Goal: Transaction & Acquisition: Download file/media

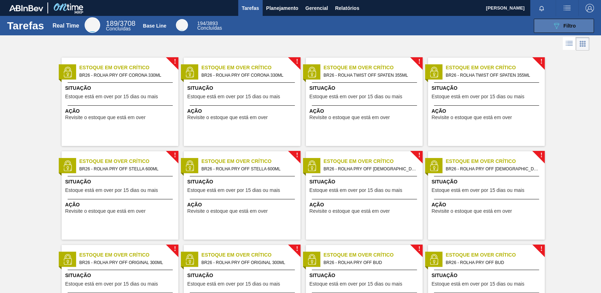
click at [549, 26] on button "089F7B8B-B2A5-4AFE-B5C0-19BA573D28AC Filtro" at bounding box center [564, 26] width 60 height 14
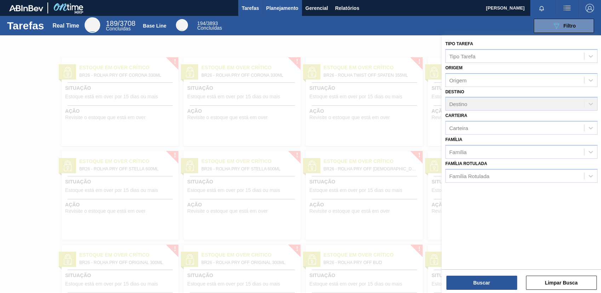
click at [281, 9] on span "Planejamento" at bounding box center [282, 8] width 32 height 8
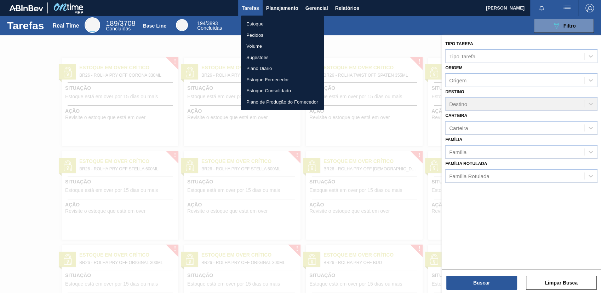
click at [258, 32] on li "Pedidos" at bounding box center [282, 35] width 83 height 11
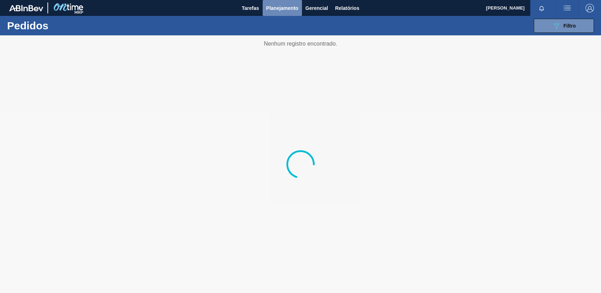
drag, startPoint x: 275, startPoint y: 9, endPoint x: 278, endPoint y: 18, distance: 9.2
click at [275, 9] on span "Planejamento" at bounding box center [282, 8] width 32 height 8
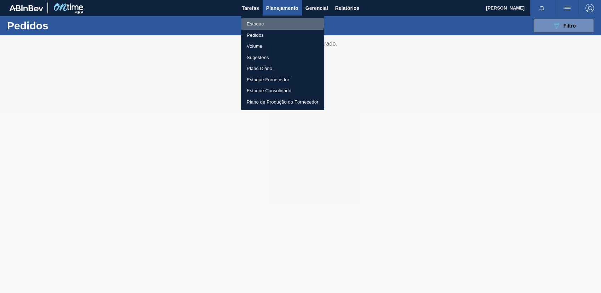
drag, startPoint x: 278, startPoint y: 21, endPoint x: 555, endPoint y: 8, distance: 277.9
click at [278, 22] on li "Estoque" at bounding box center [282, 23] width 83 height 11
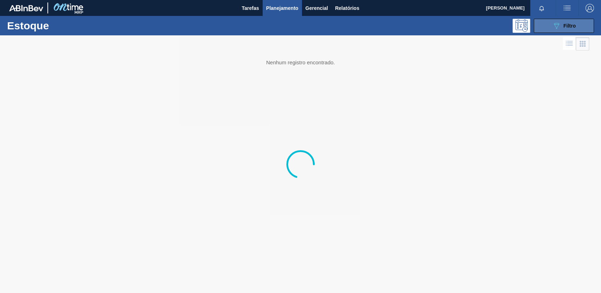
click at [576, 21] on button "089F7B8B-B2A5-4AFE-B5C0-19BA573D28AC Filtro" at bounding box center [564, 26] width 60 height 14
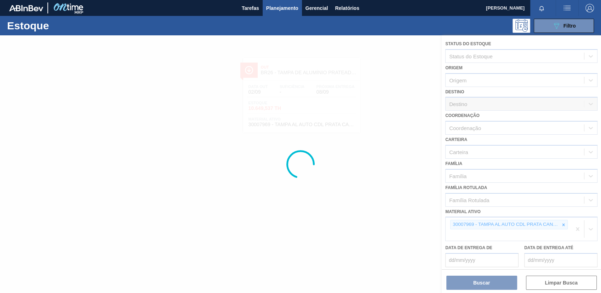
click at [562, 222] on div at bounding box center [300, 164] width 601 height 258
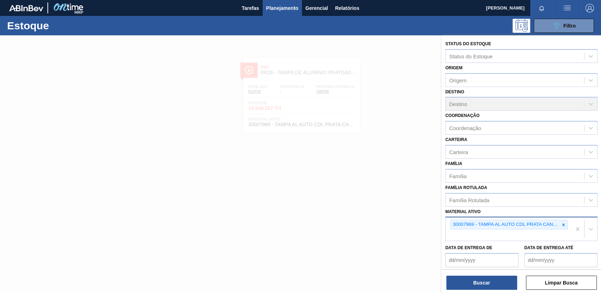
click at [562, 227] on div at bounding box center [564, 225] width 8 height 9
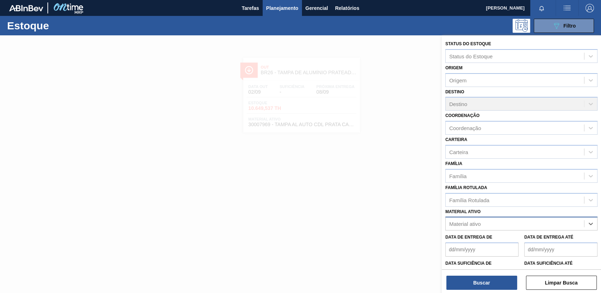
paste ativo "20002720"
type ativo "20002720"
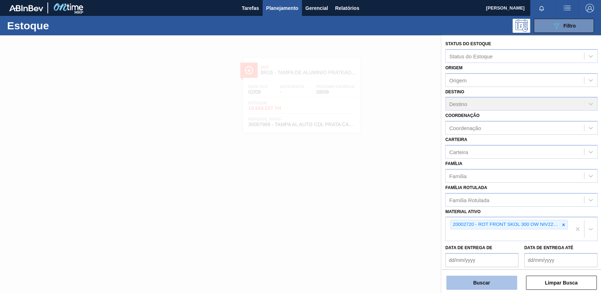
click at [475, 288] on button "Buscar" at bounding box center [481, 283] width 71 height 14
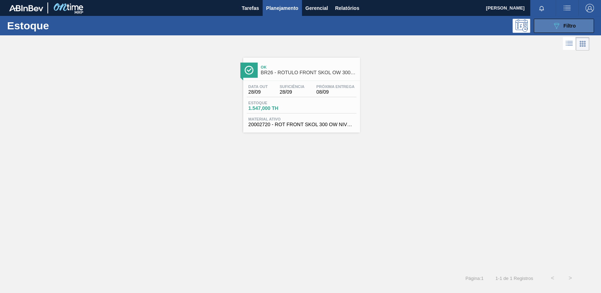
click at [564, 32] on button "089F7B8B-B2A5-4AFE-B5C0-19BA573D28AC Filtro" at bounding box center [564, 26] width 60 height 14
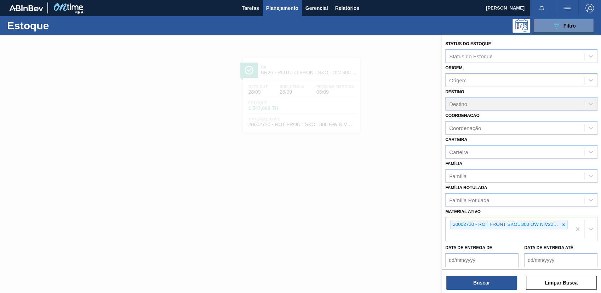
scroll to position [39, 0]
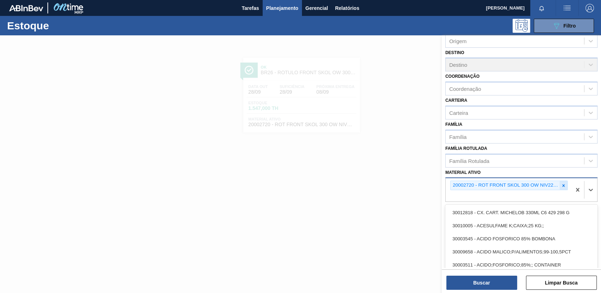
click at [566, 186] on div "20002720 - ROT FRONT SKOL 300 OW NIV22 CX96MIL" at bounding box center [509, 189] width 126 height 23
click at [563, 186] on icon at bounding box center [564, 185] width 2 height 2
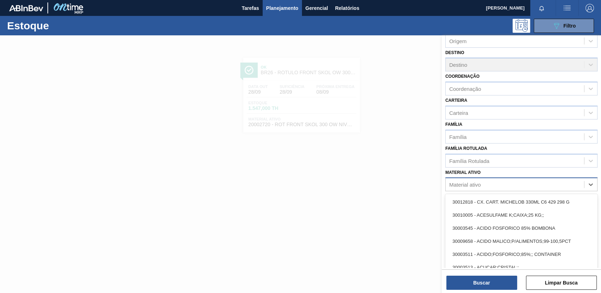
paste ativo "30017226"
type ativo "30017226"
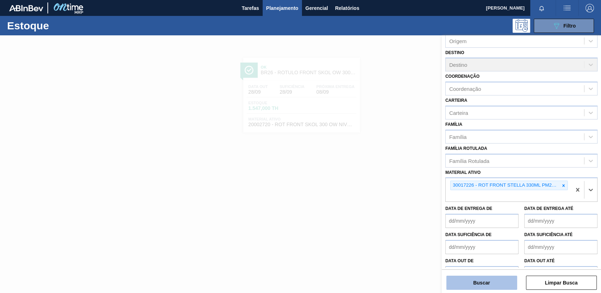
click at [490, 285] on button "Buscar" at bounding box center [481, 283] width 71 height 14
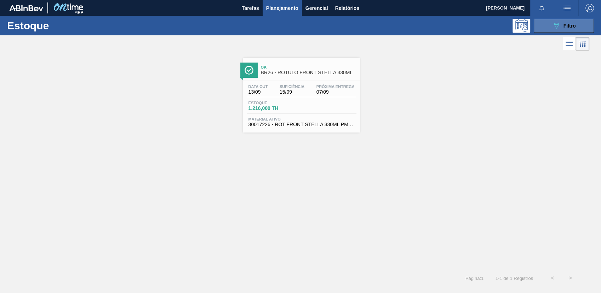
click at [542, 30] on button "089F7B8B-B2A5-4AFE-B5C0-19BA573D28AC Filtro" at bounding box center [564, 26] width 60 height 14
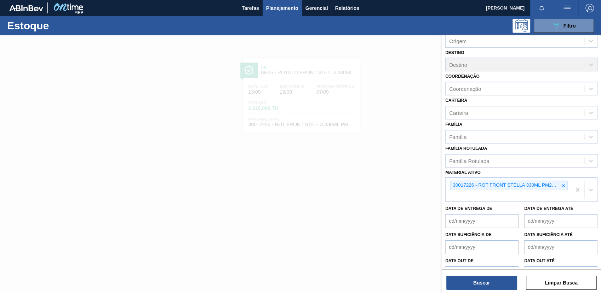
scroll to position [54, 0]
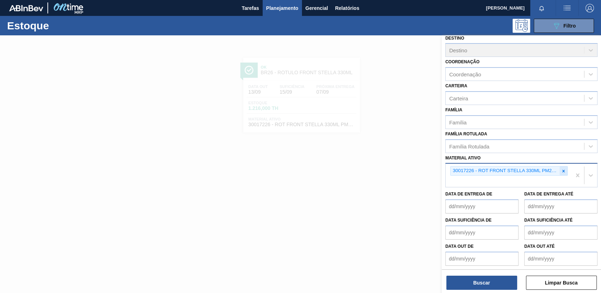
click at [561, 170] on icon at bounding box center [563, 171] width 5 height 5
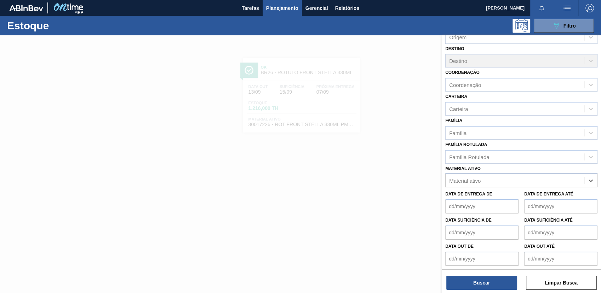
paste ativo "30018768"
type ativo "30018768"
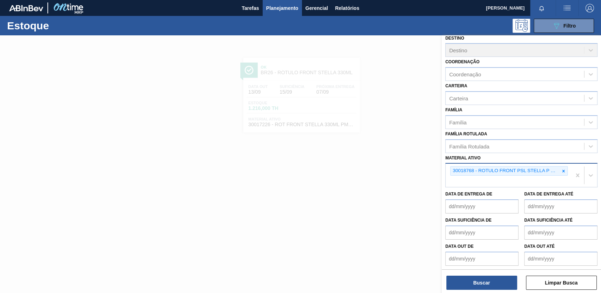
click at [507, 275] on div "Buscar Limpar Busca" at bounding box center [521, 280] width 159 height 20
click at [504, 279] on button "Buscar" at bounding box center [481, 283] width 71 height 14
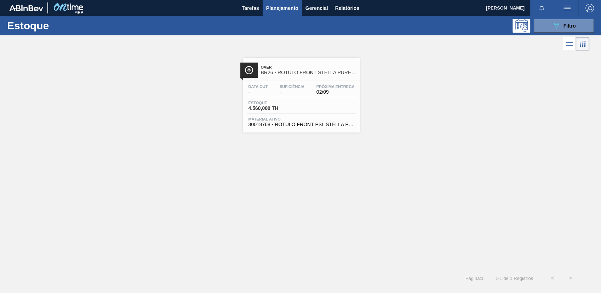
click at [266, 89] on span "Data out" at bounding box center [258, 87] width 19 height 4
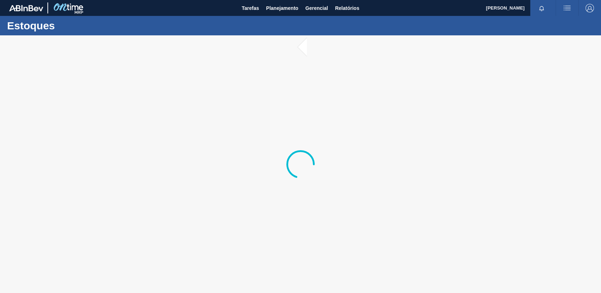
click at [297, 118] on div at bounding box center [300, 164] width 601 height 258
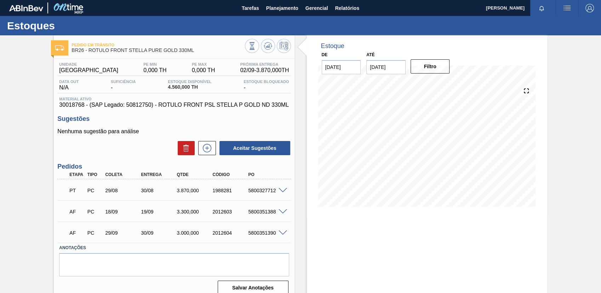
click at [536, 172] on div at bounding box center [426, 147] width 223 height 142
click at [278, 11] on span "Planejamento" at bounding box center [282, 8] width 32 height 8
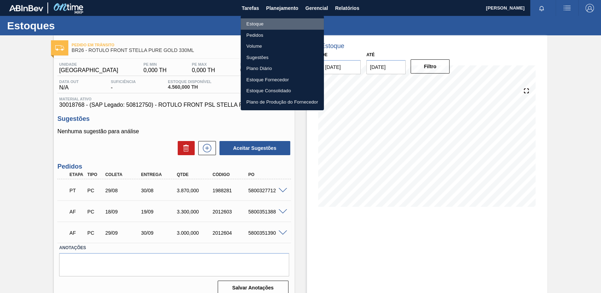
click at [287, 23] on li "Estoque" at bounding box center [282, 23] width 83 height 11
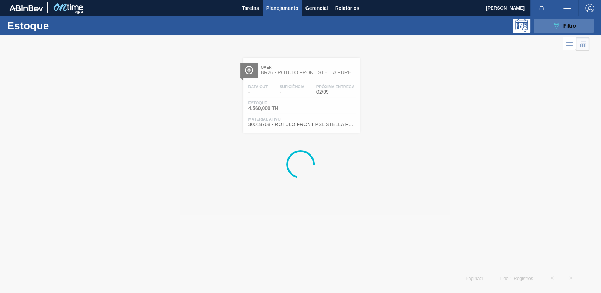
click at [578, 23] on button "089F7B8B-B2A5-4AFE-B5C0-19BA573D28AC Filtro" at bounding box center [564, 26] width 60 height 14
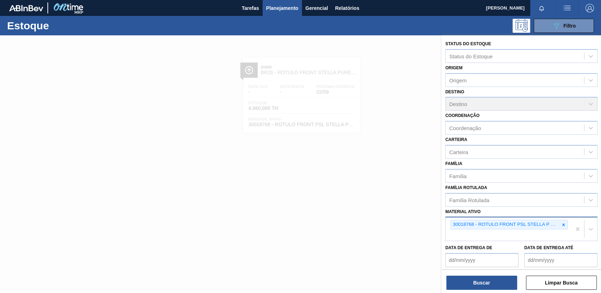
click at [563, 224] on icon at bounding box center [564, 225] width 2 height 2
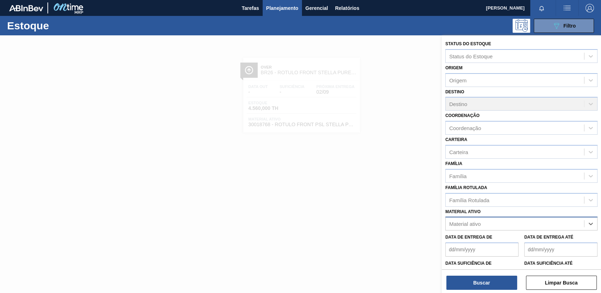
paste ativo "30033772"
type ativo "30033772"
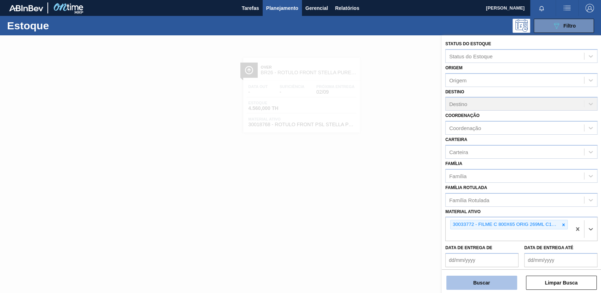
click at [490, 283] on button "Buscar" at bounding box center [481, 283] width 71 height 14
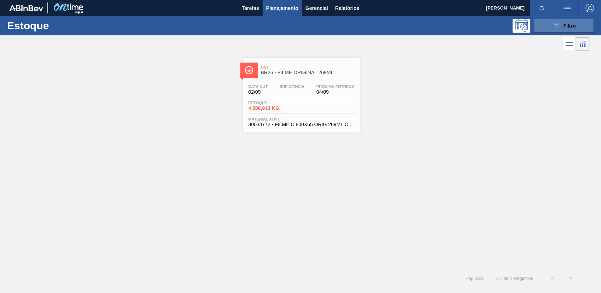
click at [560, 24] on div "089F7B8B-B2A5-4AFE-B5C0-19BA573D28AC Filtro" at bounding box center [564, 26] width 24 height 8
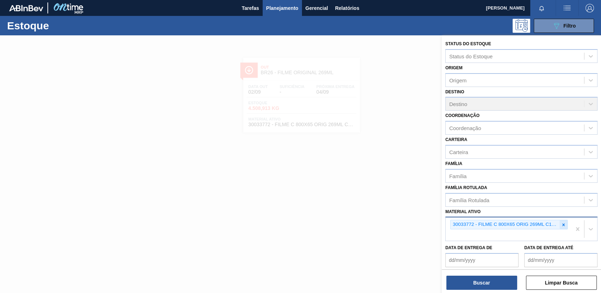
click at [561, 225] on icon at bounding box center [563, 225] width 5 height 5
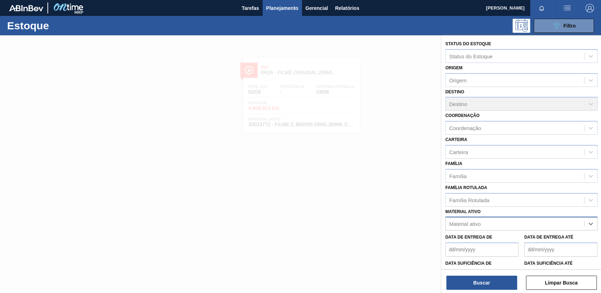
paste ativo "30019068"
type ativo "30019068"
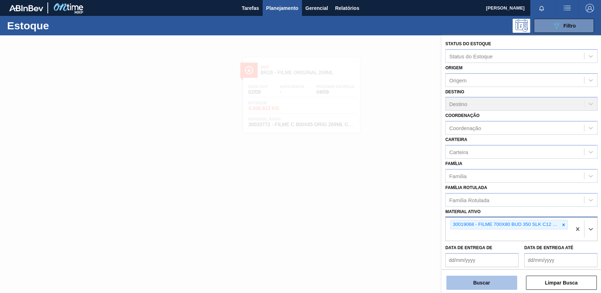
click at [493, 279] on button "Buscar" at bounding box center [481, 283] width 71 height 14
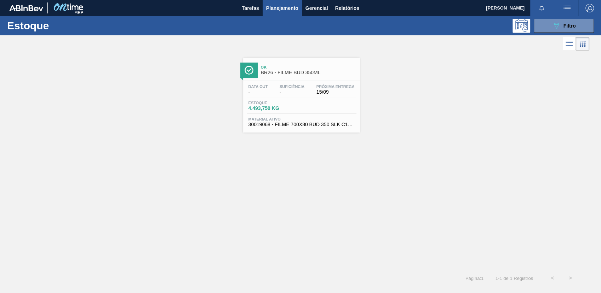
click at [291, 58] on div "Ok BR26 - FILME BUD 350ML" at bounding box center [301, 67] width 117 height 19
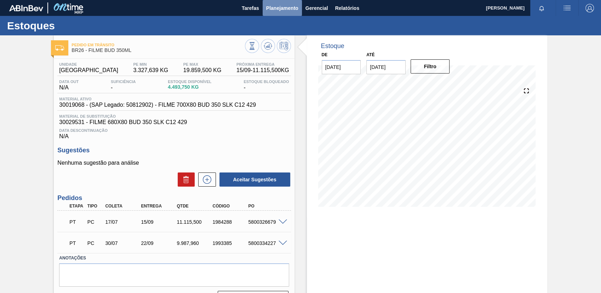
click at [284, 16] on button "Planejamento" at bounding box center [282, 8] width 39 height 16
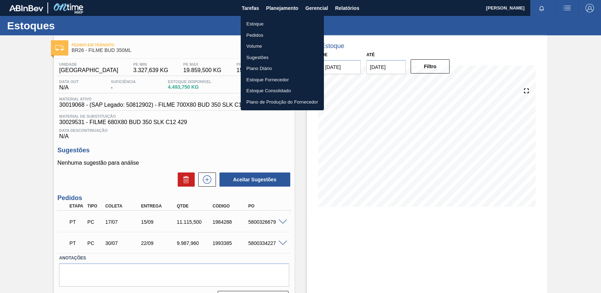
click at [280, 27] on li "Estoque" at bounding box center [282, 23] width 83 height 11
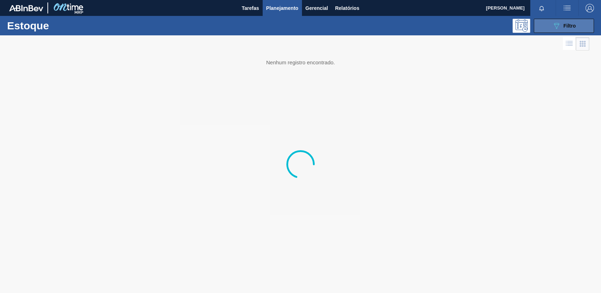
click at [549, 24] on button "089F7B8B-B2A5-4AFE-B5C0-19BA573D28AC Filtro" at bounding box center [564, 26] width 60 height 14
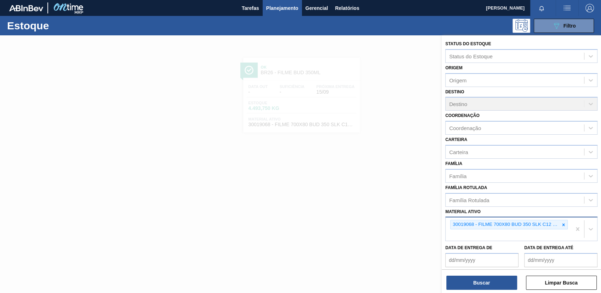
click at [564, 227] on div at bounding box center [564, 225] width 8 height 9
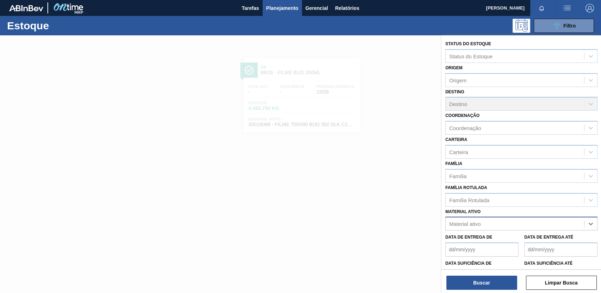
paste ativo "30003393"
type ativo "30003393"
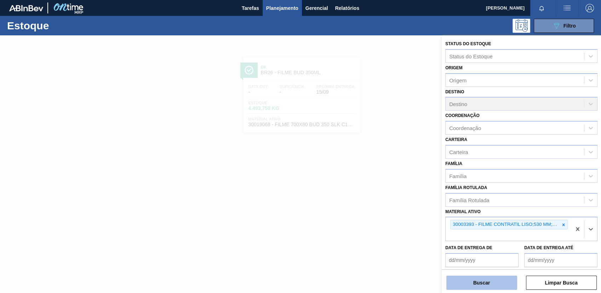
click at [463, 281] on button "Buscar" at bounding box center [481, 283] width 71 height 14
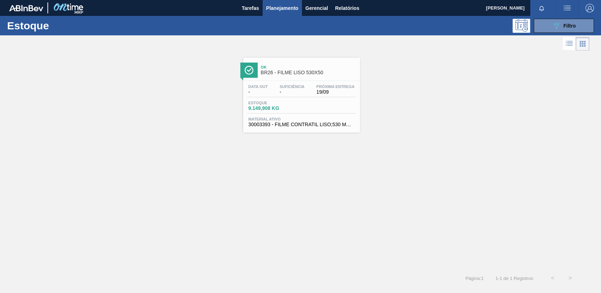
click at [292, 116] on div "Data out - Suficiência - Próxima Entrega 19/09 Estoque 9.149,908 KG Material at…" at bounding box center [301, 105] width 117 height 48
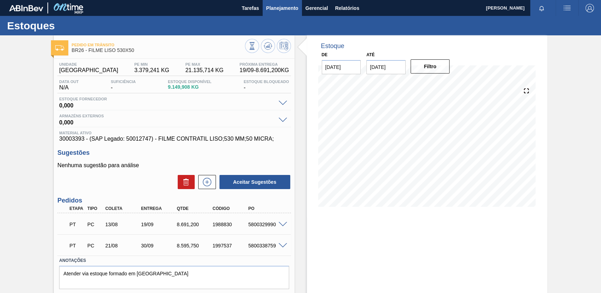
click at [289, 7] on span "Planejamento" at bounding box center [282, 8] width 32 height 8
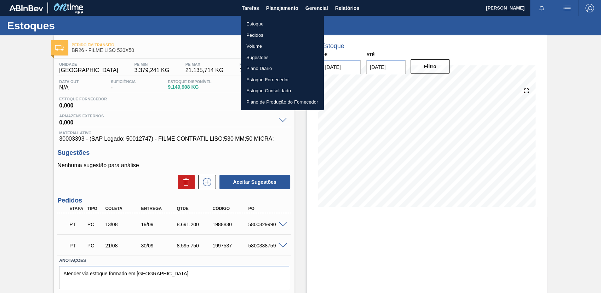
click at [292, 21] on li "Estoque" at bounding box center [282, 23] width 83 height 11
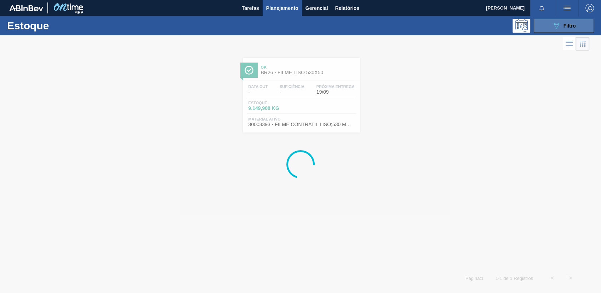
click at [539, 29] on button "089F7B8B-B2A5-4AFE-B5C0-19BA573D28AC Filtro" at bounding box center [564, 26] width 60 height 14
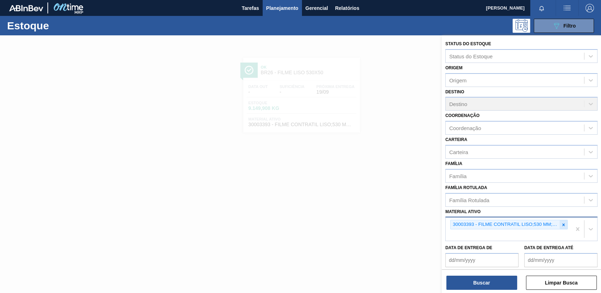
click at [565, 226] on icon at bounding box center [563, 225] width 5 height 5
paste ativo "30007403"
type ativo "30007403"
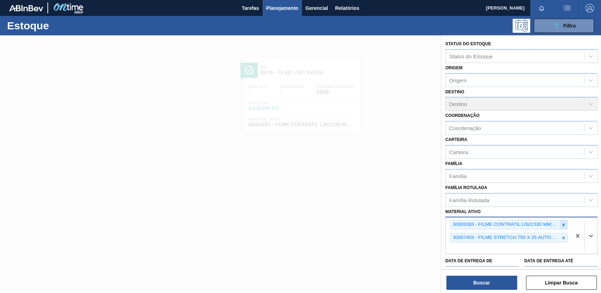
click at [560, 226] on div at bounding box center [564, 225] width 8 height 9
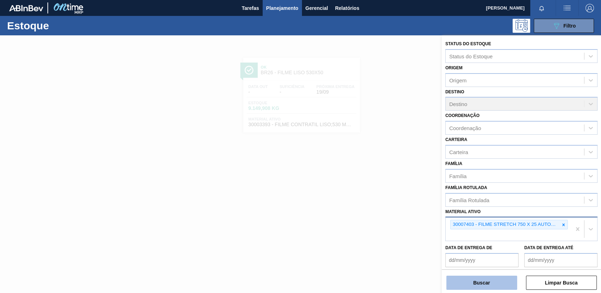
click at [481, 284] on button "Buscar" at bounding box center [481, 283] width 71 height 14
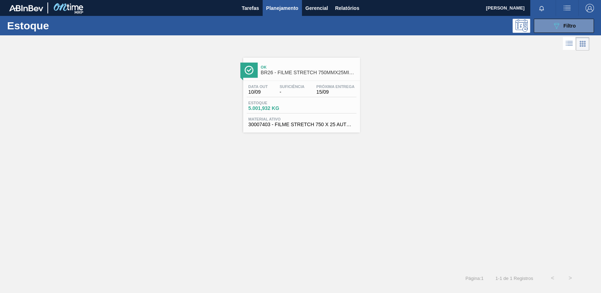
drag, startPoint x: 361, startPoint y: 104, endPoint x: 354, endPoint y: 106, distance: 7.8
click at [361, 103] on link "Ok BR26 - FILME STRETCH 750MMX25MICRA Data out 10/09 Suficiência - Próxima Entr…" at bounding box center [301, 92] width 126 height 80
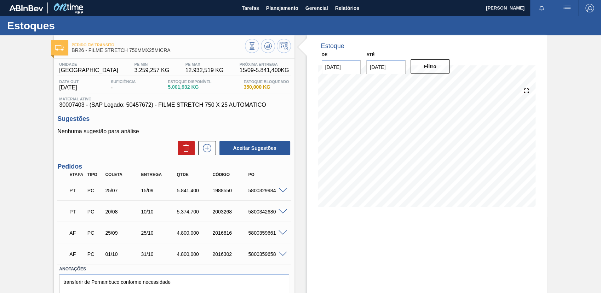
click at [279, 189] on span at bounding box center [283, 190] width 8 height 5
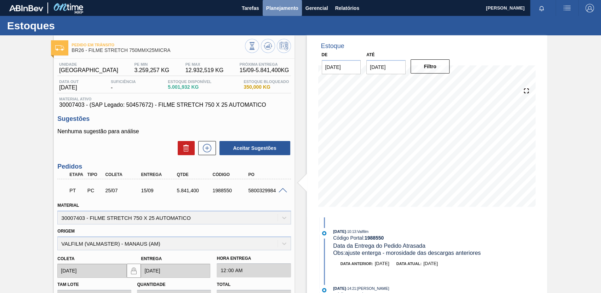
click at [265, 8] on button "Planejamento" at bounding box center [282, 8] width 39 height 16
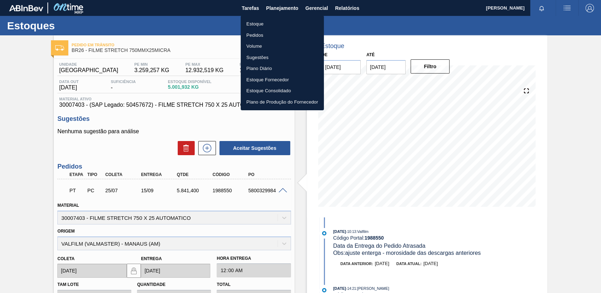
click at [275, 18] on li "Estoque" at bounding box center [282, 23] width 83 height 11
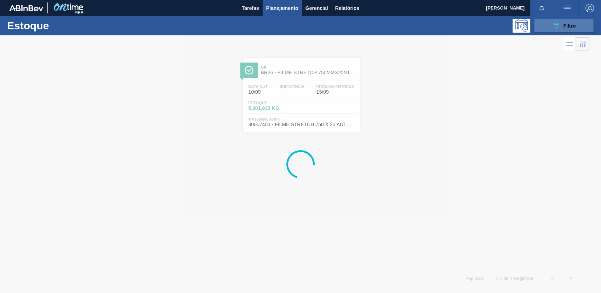
click at [564, 32] on button "089F7B8B-B2A5-4AFE-B5C0-19BA573D28AC Filtro" at bounding box center [564, 26] width 60 height 14
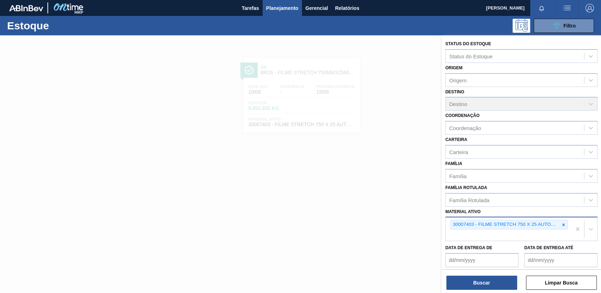
drag, startPoint x: 560, startPoint y: 224, endPoint x: 550, endPoint y: 224, distance: 9.6
click at [555, 224] on div "30007403 - FILME STRETCH 750 X 25 AUTOMATICO" at bounding box center [509, 225] width 118 height 10
click at [534, 19] on button "089F7B8B-B2A5-4AFE-B5C0-19BA573D28AC Filtro" at bounding box center [564, 26] width 60 height 14
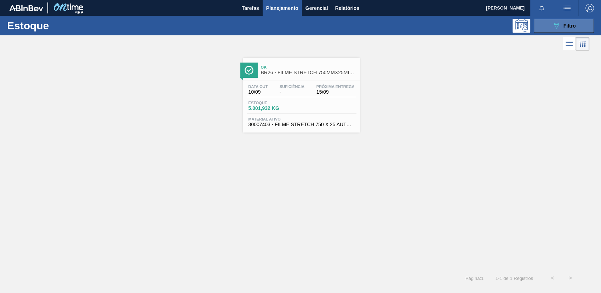
click at [578, 29] on button "089F7B8B-B2A5-4AFE-B5C0-19BA573D28AC Filtro" at bounding box center [564, 26] width 60 height 14
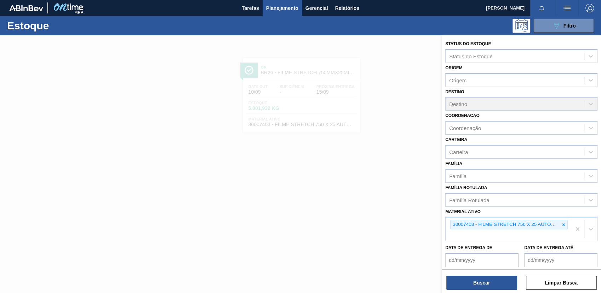
scroll to position [54, 0]
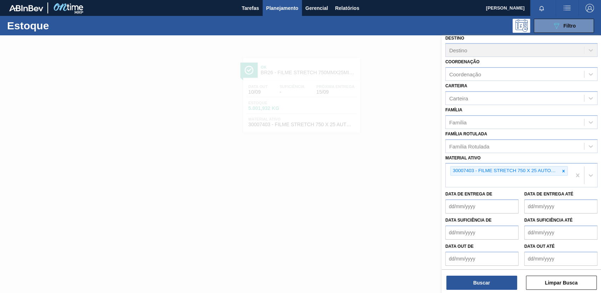
click at [562, 169] on icon at bounding box center [563, 171] width 5 height 5
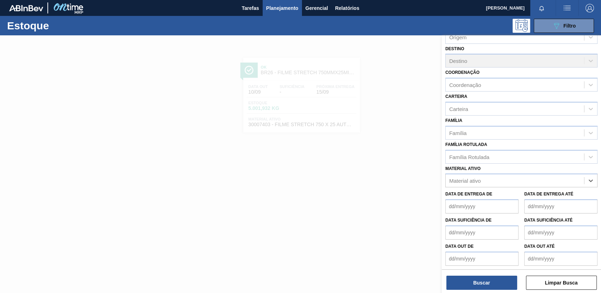
paste ativo "30033650"
type ativo "30033650"
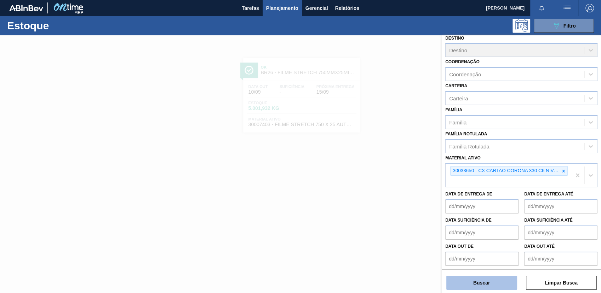
click at [481, 282] on button "Buscar" at bounding box center [481, 283] width 71 height 14
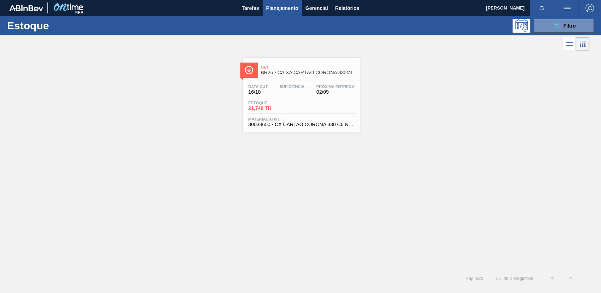
click at [320, 110] on div "Estoque 21,748 TH" at bounding box center [302, 107] width 110 height 13
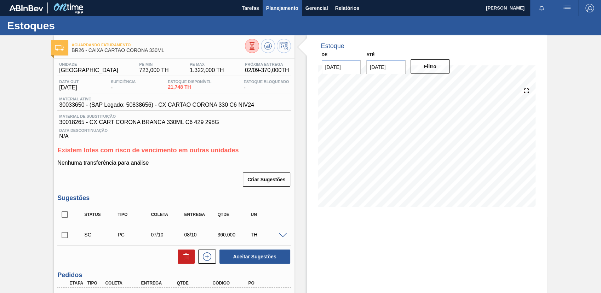
click at [292, 13] on button "Planejamento" at bounding box center [282, 8] width 39 height 16
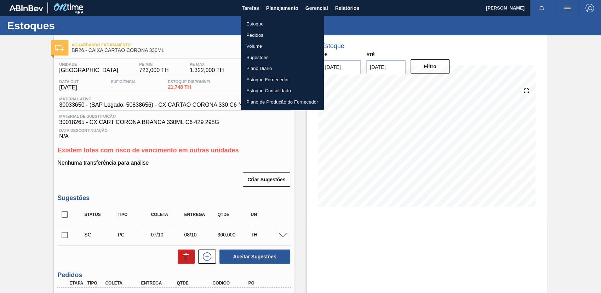
drag, startPoint x: 295, startPoint y: 25, endPoint x: 344, endPoint y: 19, distance: 49.2
click at [295, 24] on li "Estoque" at bounding box center [282, 23] width 83 height 11
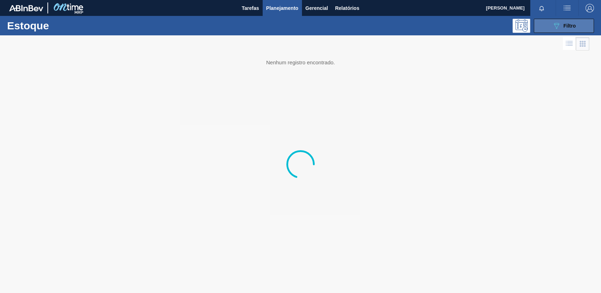
click at [554, 30] on button "089F7B8B-B2A5-4AFE-B5C0-19BA573D28AC Filtro" at bounding box center [564, 26] width 60 height 14
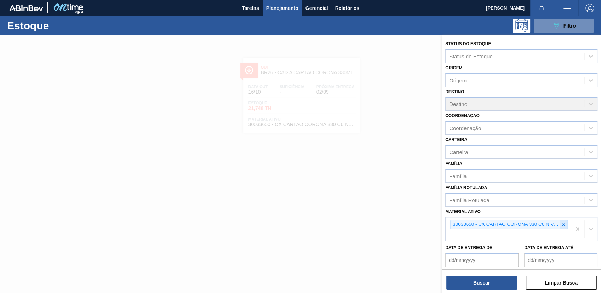
click at [560, 224] on div at bounding box center [564, 225] width 8 height 9
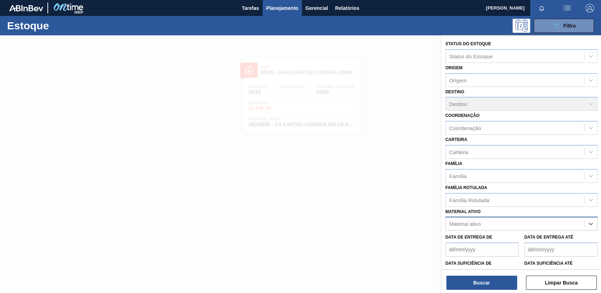
paste ativo "30004808"
type ativo "30004808"
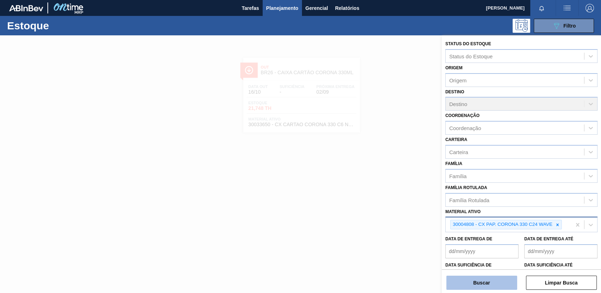
click at [501, 279] on button "Buscar" at bounding box center [481, 283] width 71 height 14
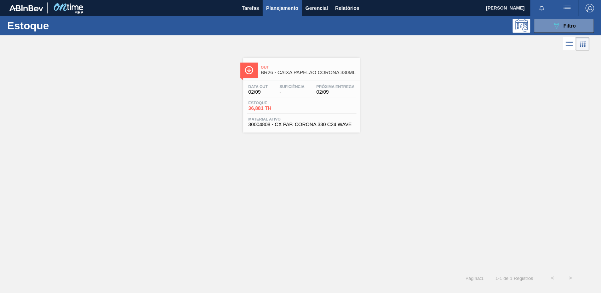
click at [348, 106] on div "Estoque 36,881 TH" at bounding box center [302, 107] width 110 height 13
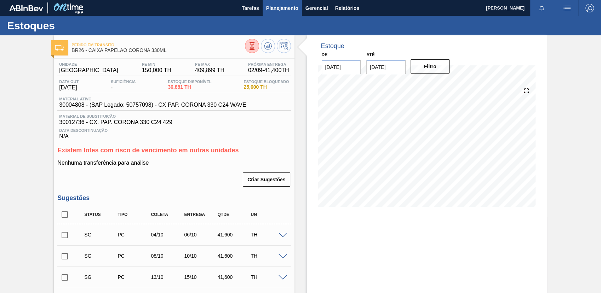
click at [279, 14] on button "Planejamento" at bounding box center [282, 8] width 39 height 16
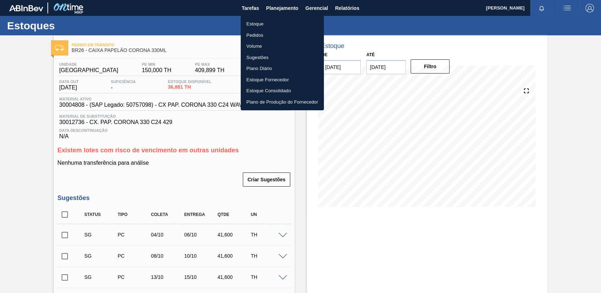
click at [279, 12] on div at bounding box center [300, 146] width 601 height 293
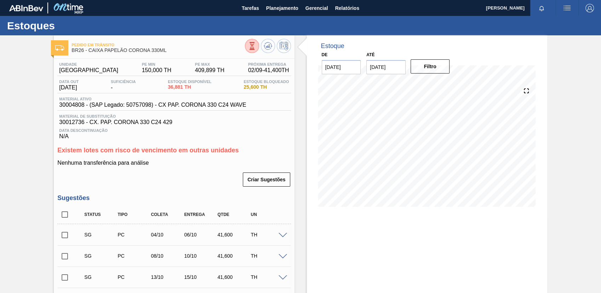
click at [282, 27] on div "Estoques" at bounding box center [300, 25] width 601 height 19
click at [279, 12] on span "Planejamento" at bounding box center [282, 8] width 32 height 8
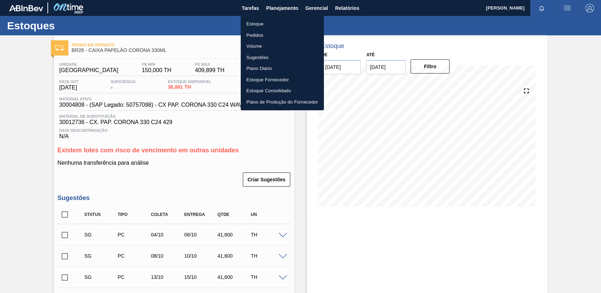
drag, startPoint x: 282, startPoint y: 21, endPoint x: 389, endPoint y: 16, distance: 107.4
click at [282, 21] on li "Estoque" at bounding box center [282, 23] width 83 height 11
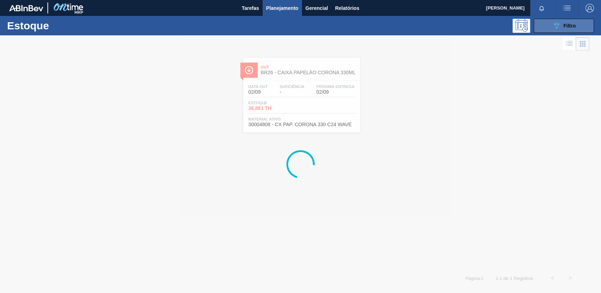
click at [544, 26] on button "089F7B8B-B2A5-4AFE-B5C0-19BA573D28AC Filtro" at bounding box center [564, 26] width 60 height 14
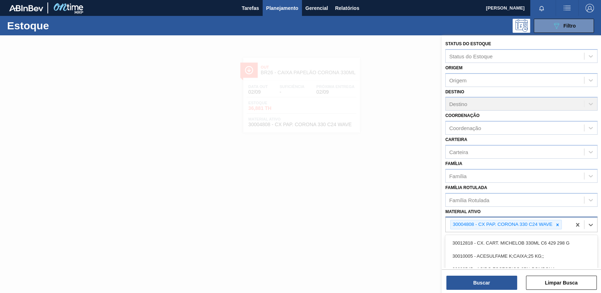
click at [560, 229] on div "30004808 - CX PAP. CORONA 330 C24 WAVE" at bounding box center [509, 225] width 126 height 15
drag, startPoint x: 557, startPoint y: 228, endPoint x: 545, endPoint y: 229, distance: 12.1
click at [557, 227] on div at bounding box center [558, 225] width 8 height 9
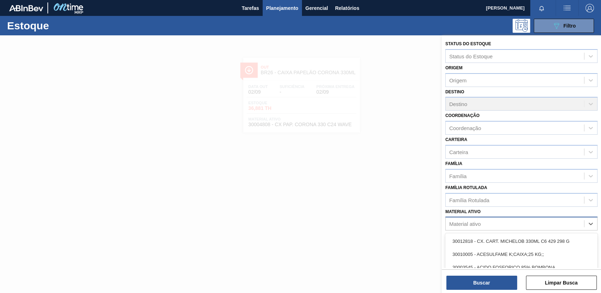
paste ativo "30018640"
type ativo "30018640"
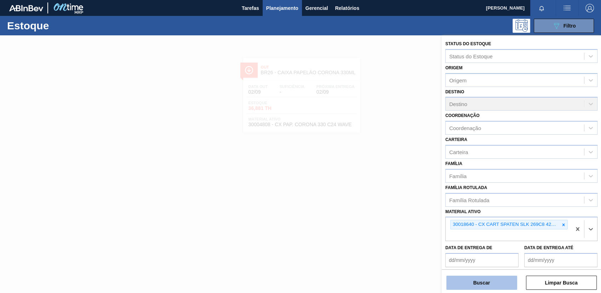
click at [478, 282] on button "Buscar" at bounding box center [481, 283] width 71 height 14
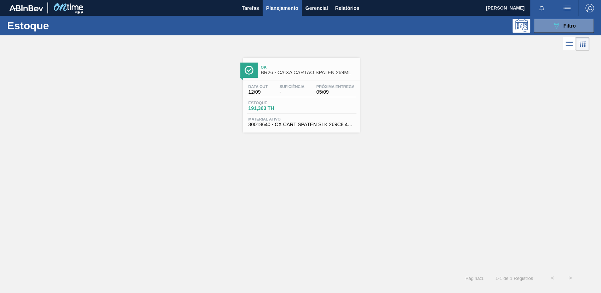
click at [337, 78] on div "Ok BR26 - CAIXA CARTÃO SPATEN 269ML Data out 12/09 Suficiência - Próxima Entreg…" at bounding box center [301, 95] width 117 height 75
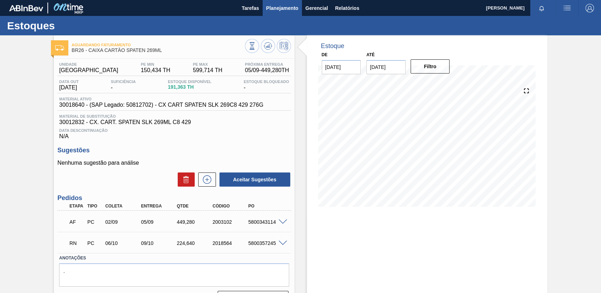
click at [279, 12] on button "Planejamento" at bounding box center [282, 8] width 39 height 16
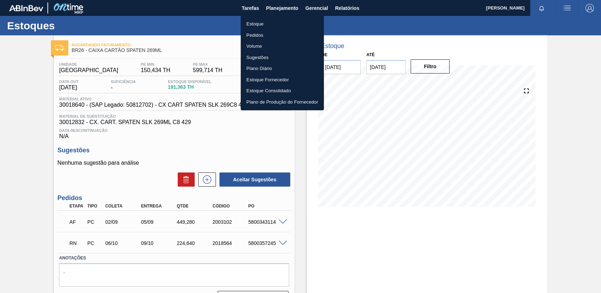
click at [283, 18] on li "Estoque" at bounding box center [282, 23] width 83 height 11
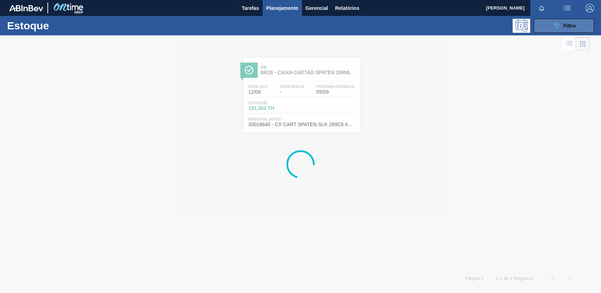
click at [554, 22] on icon "089F7B8B-B2A5-4AFE-B5C0-19BA573D28AC" at bounding box center [556, 26] width 8 height 8
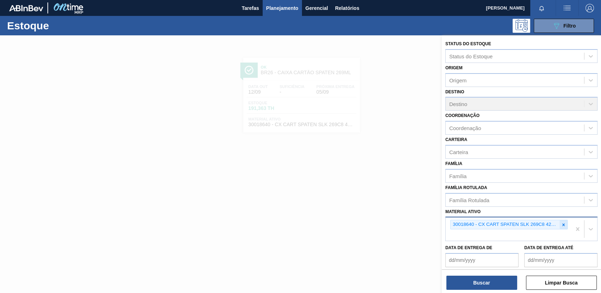
click at [562, 225] on icon at bounding box center [563, 225] width 5 height 5
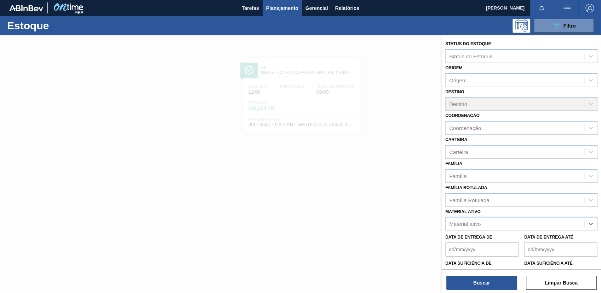
paste ativo "30012834"
type ativo "30012834"
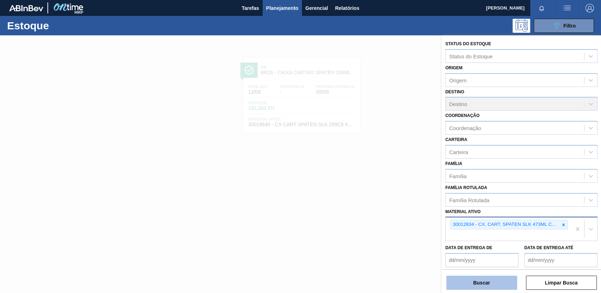
click at [475, 285] on button "Buscar" at bounding box center [481, 283] width 71 height 14
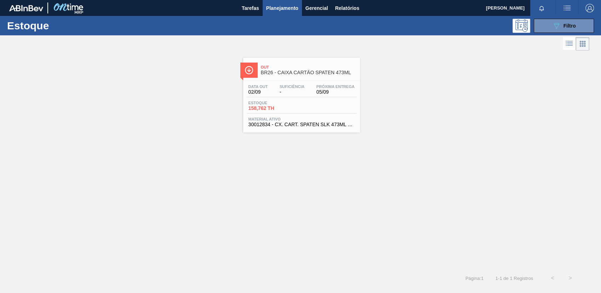
click at [295, 93] on span "-" at bounding box center [292, 92] width 25 height 5
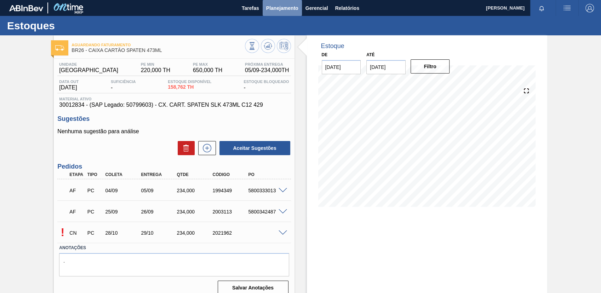
click at [286, 7] on span "Planejamento" at bounding box center [282, 8] width 32 height 8
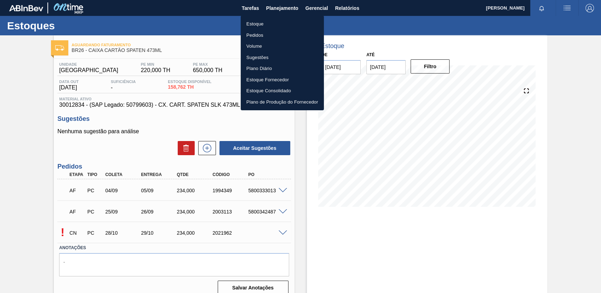
click at [291, 20] on li "Estoque" at bounding box center [282, 23] width 83 height 11
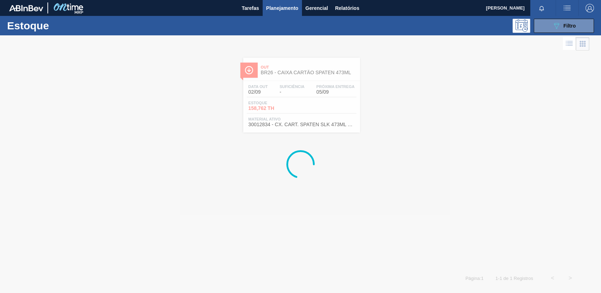
click at [532, 22] on div "089F7B8B-B2A5-4AFE-B5C0-19BA573D28AC Filtro" at bounding box center [563, 26] width 67 height 14
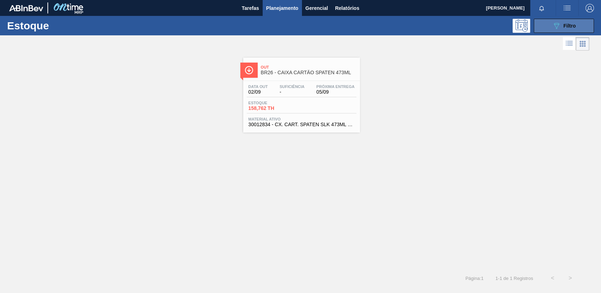
click at [542, 27] on button "089F7B8B-B2A5-4AFE-B5C0-19BA573D28AC Filtro" at bounding box center [564, 26] width 60 height 14
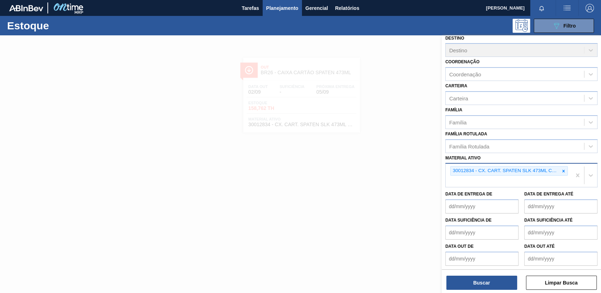
click at [565, 174] on div at bounding box center [564, 171] width 8 height 9
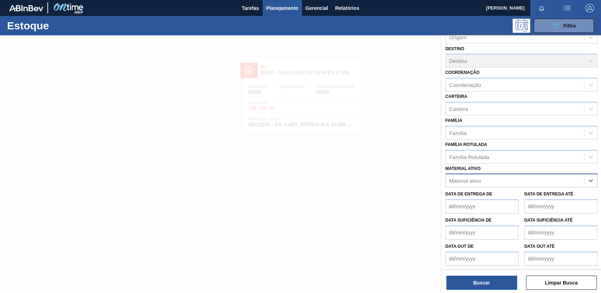
paste ativo "30033952"
type ativo "30033952"
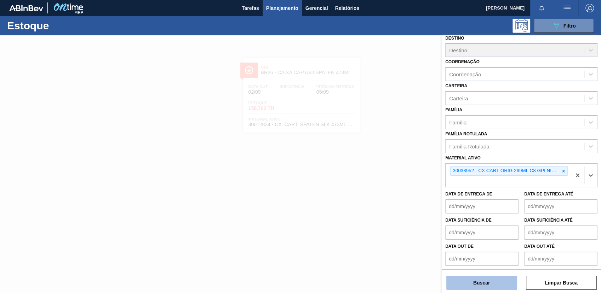
click at [487, 279] on button "Buscar" at bounding box center [481, 283] width 71 height 14
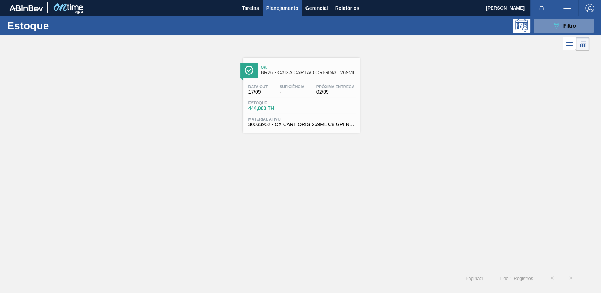
click at [303, 100] on div "Data out 17/09 Suficiência - Próxima Entrega 02/09 Estoque 444,000 TH Material …" at bounding box center [301, 105] width 117 height 48
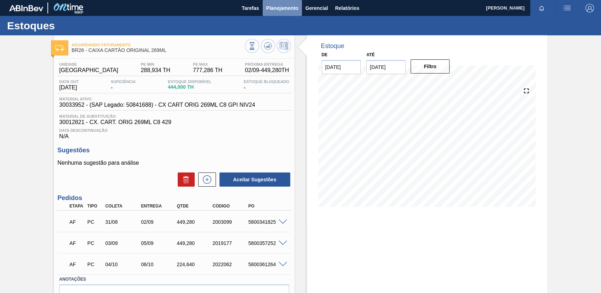
click at [292, 13] on button "Planejamento" at bounding box center [282, 8] width 39 height 16
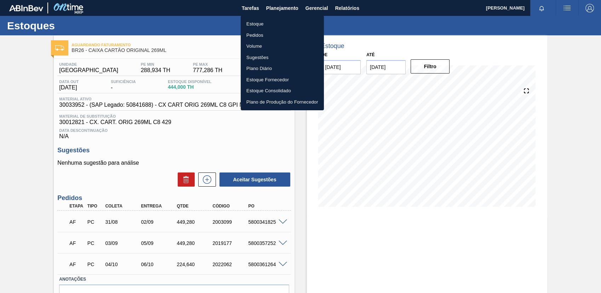
click at [293, 20] on li "Estoque" at bounding box center [282, 23] width 83 height 11
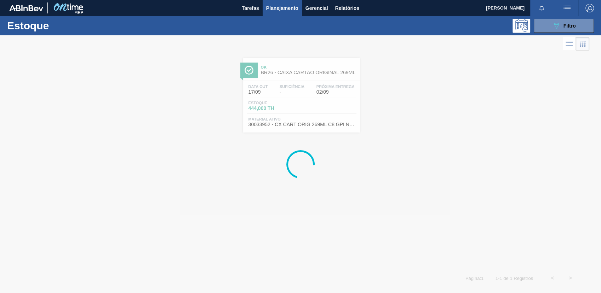
drag, startPoint x: 559, startPoint y: 24, endPoint x: 566, endPoint y: 36, distance: 14.4
click at [559, 23] on icon "089F7B8B-B2A5-4AFE-B5C0-19BA573D28AC" at bounding box center [556, 26] width 8 height 8
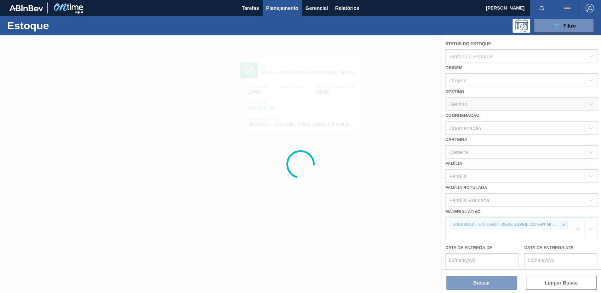
scroll to position [54, 0]
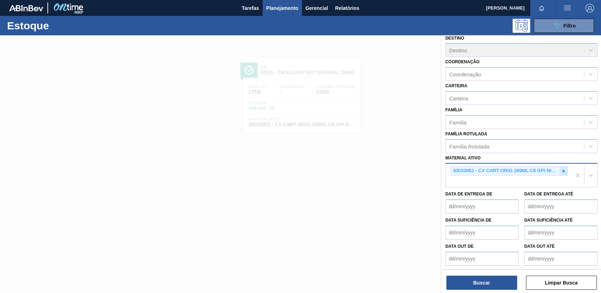
click at [562, 173] on div at bounding box center [564, 171] width 8 height 9
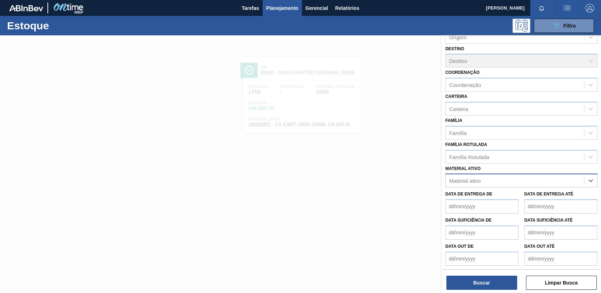
paste ativo "30030072"
type ativo "30030072"
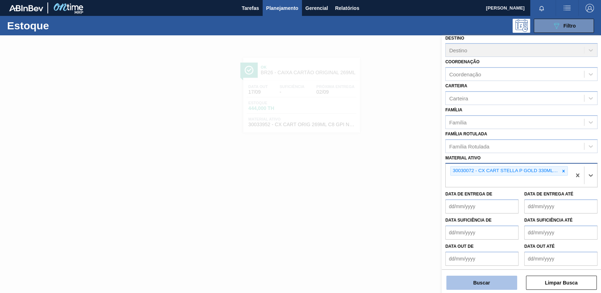
click at [497, 287] on button "Buscar" at bounding box center [481, 283] width 71 height 14
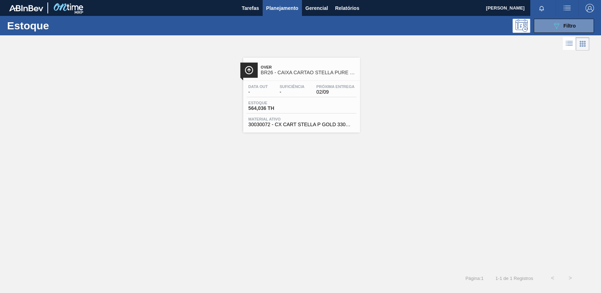
click at [321, 133] on div "Over BR26 - CAIXA CARTAO STELLA PURE GOLD 330 ML Data out - Suficiência - Próxi…" at bounding box center [300, 160] width 601 height 217
click at [316, 116] on div "Data out - Suficiência - Próxima Entrega 02/09 Estoque 564,036 TH Material ativ…" at bounding box center [301, 105] width 117 height 48
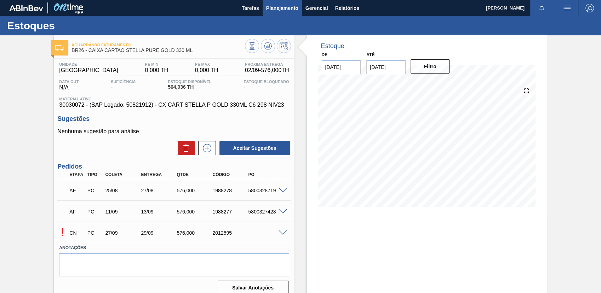
click at [293, 10] on span "Planejamento" at bounding box center [282, 8] width 32 height 8
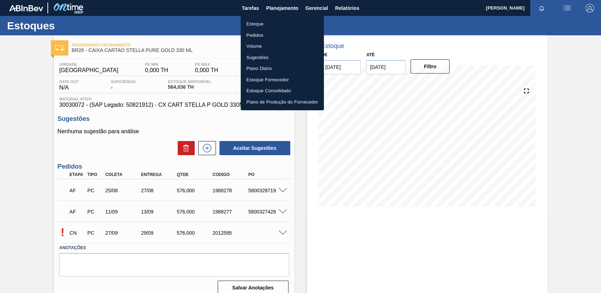
click at [299, 21] on li "Estoque" at bounding box center [282, 23] width 83 height 11
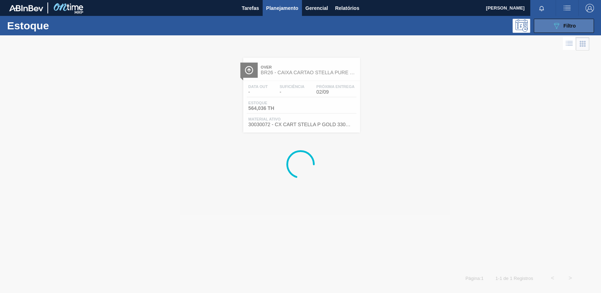
click at [551, 27] on button "089F7B8B-B2A5-4AFE-B5C0-19BA573D28AC Filtro" at bounding box center [564, 26] width 60 height 14
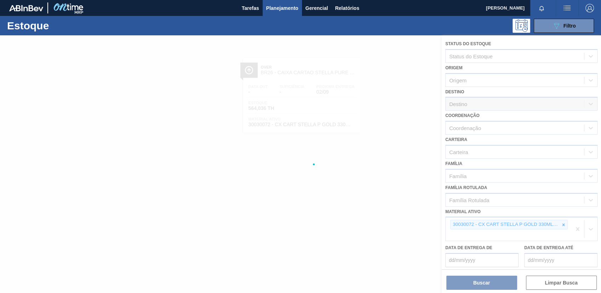
click at [565, 224] on div at bounding box center [300, 164] width 601 height 258
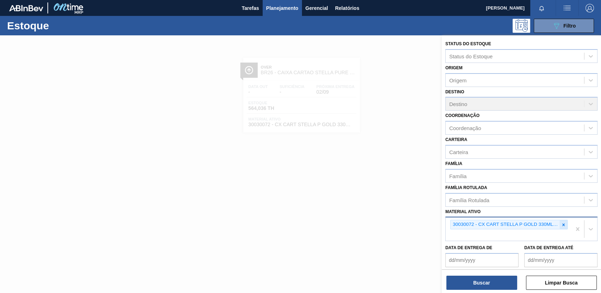
click at [564, 225] on icon at bounding box center [563, 225] width 5 height 5
paste ativo "30034694"
type ativo "30034694"
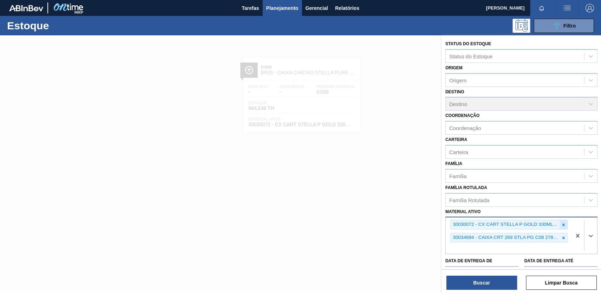
click at [561, 224] on icon at bounding box center [563, 225] width 5 height 5
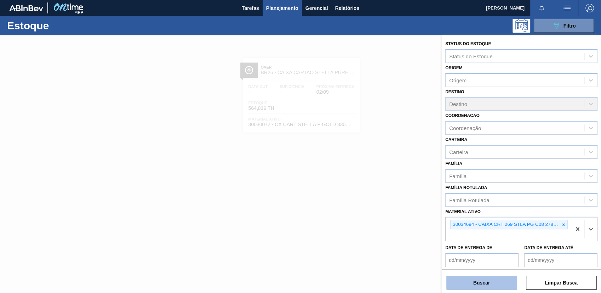
click at [498, 278] on button "Buscar" at bounding box center [481, 283] width 71 height 14
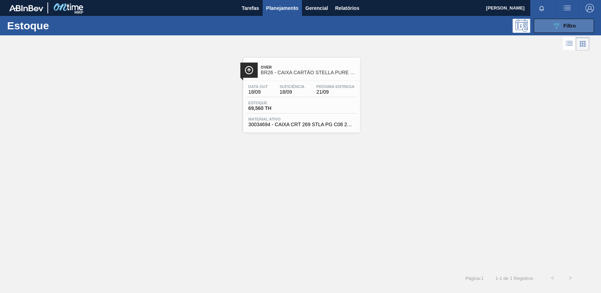
click at [587, 27] on button "089F7B8B-B2A5-4AFE-B5C0-19BA573D28AC Filtro" at bounding box center [564, 26] width 60 height 14
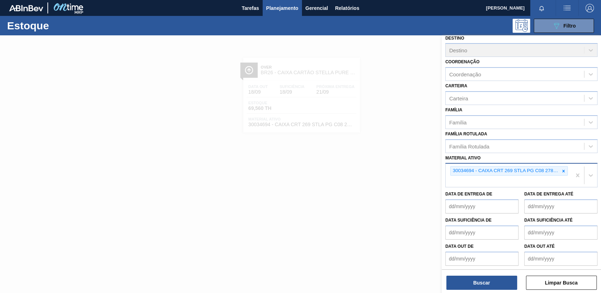
click at [566, 171] on div at bounding box center [564, 171] width 8 height 9
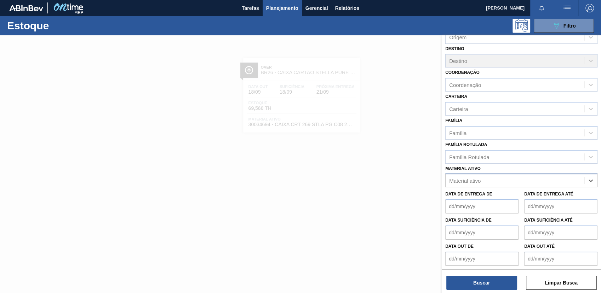
paste ativo "30002293"
type ativo "30002293"
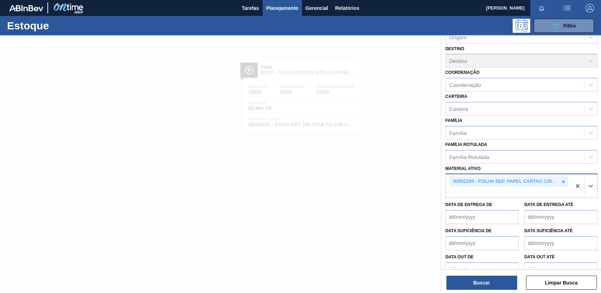
scroll to position [54, 0]
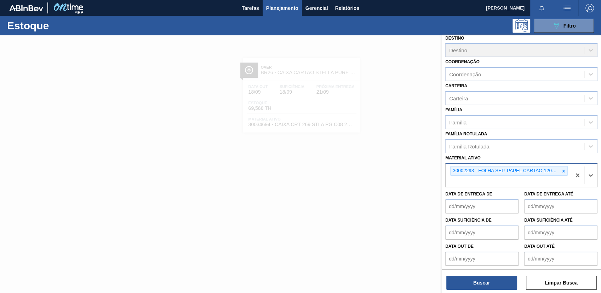
paste ativo "30002293"
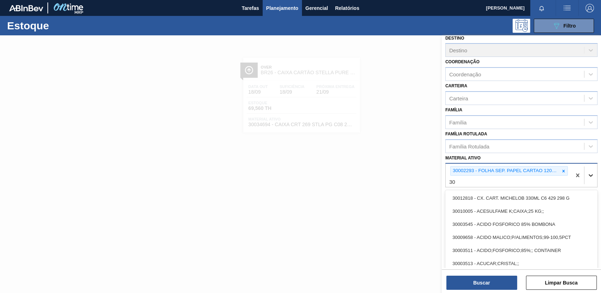
type ativo "3"
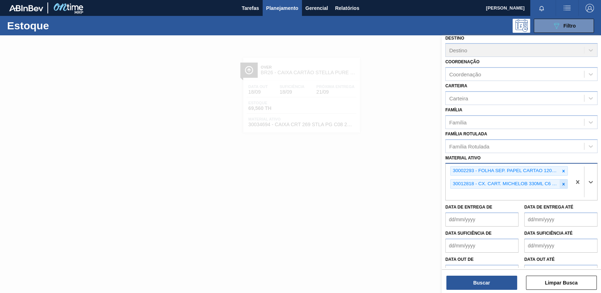
click at [566, 183] on div at bounding box center [564, 184] width 8 height 9
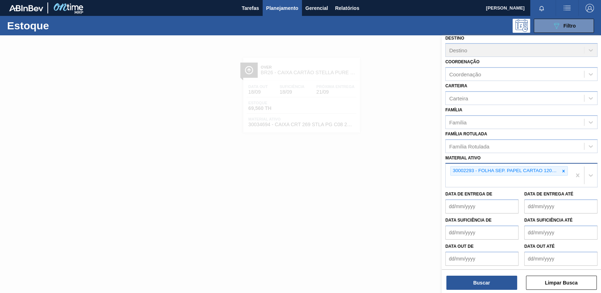
click at [505, 291] on div "Status do Estoque Status do Estoque Origem Origem Destino Destino Coordenação C…" at bounding box center [521, 164] width 159 height 259
click at [505, 287] on button "Buscar" at bounding box center [481, 283] width 71 height 14
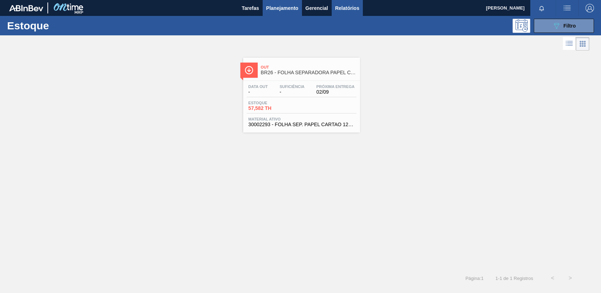
click at [348, 7] on span "Relatórios" at bounding box center [347, 8] width 24 height 8
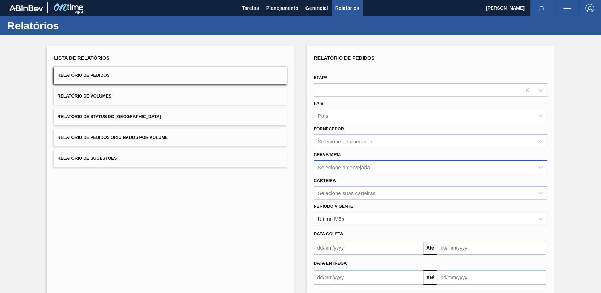
click at [383, 167] on div "Selecione a cervejaria" at bounding box center [423, 167] width 219 height 10
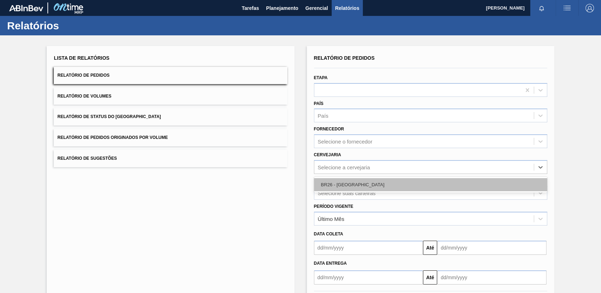
click at [376, 178] on div "BR26 - Uberlândia" at bounding box center [430, 185] width 233 height 16
click at [378, 183] on div "BR26 - Uberlândia" at bounding box center [430, 184] width 233 height 13
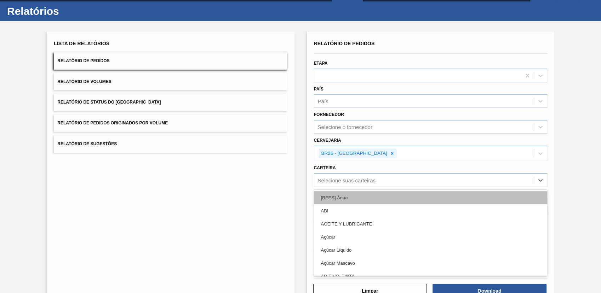
click at [378, 187] on div "option [BEES] Água focused, 1 of 101. 101 results available. Use Up and Down to…" at bounding box center [430, 180] width 233 height 14
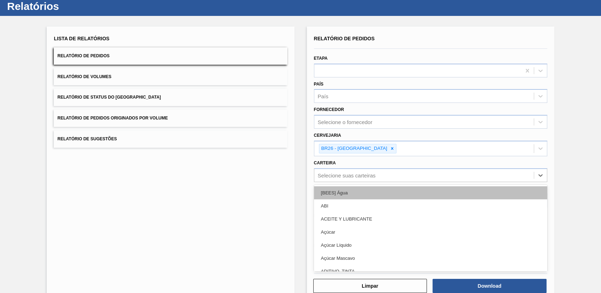
scroll to position [19, 0]
type input "garra"
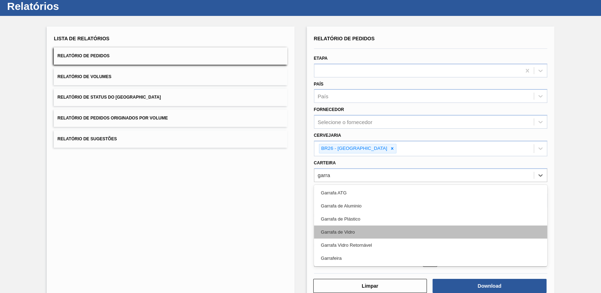
click at [366, 235] on div "Garrafa de Vidro" at bounding box center [430, 232] width 233 height 13
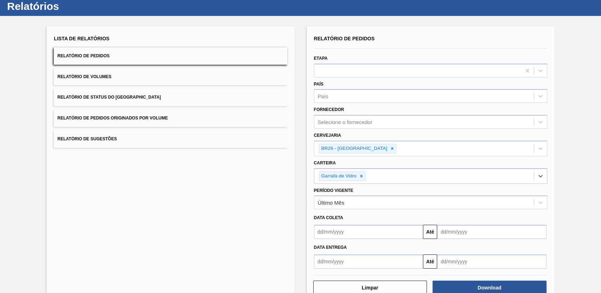
click at [365, 235] on input "text" at bounding box center [368, 232] width 109 height 14
drag, startPoint x: 303, startPoint y: 152, endPoint x: 311, endPoint y: 152, distance: 8.1
click at [303, 152] on div "Lista de Relatórios Relatório de Pedidos Relatório de Volumes Relatório de Stat…" at bounding box center [300, 164] width 601 height 296
click at [332, 224] on div "Até" at bounding box center [430, 231] width 239 height 16
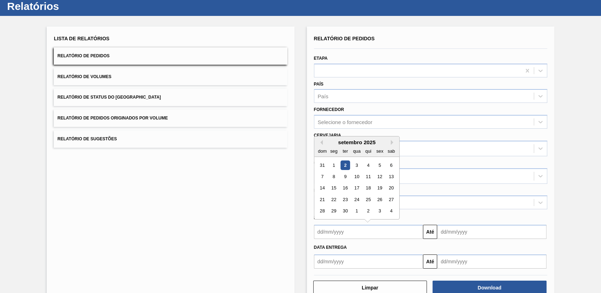
click at [338, 232] on input "text" at bounding box center [368, 232] width 109 height 14
click at [320, 141] on button "Previous Month" at bounding box center [320, 142] width 5 height 5
click at [381, 210] on div "29" at bounding box center [380, 212] width 10 height 10
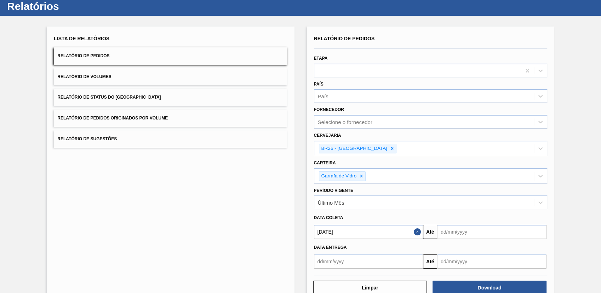
click at [347, 231] on input "29/08/2025" at bounding box center [368, 232] width 109 height 14
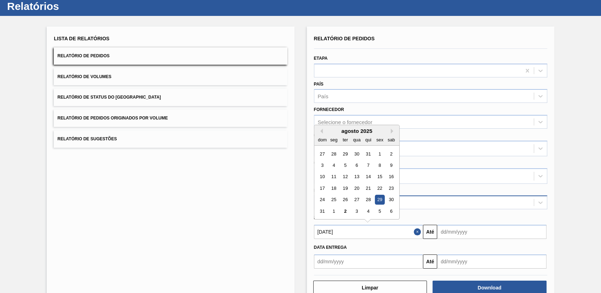
click at [346, 201] on div "26" at bounding box center [345, 200] width 10 height 10
type input "26/08/2025"
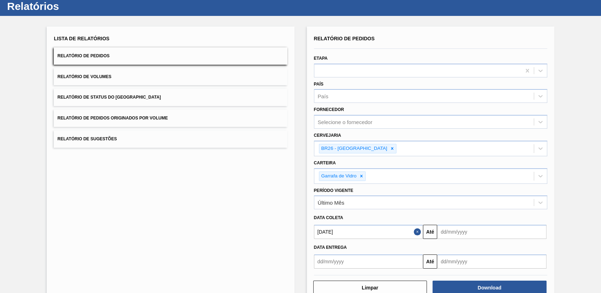
click at [482, 236] on input "text" at bounding box center [491, 232] width 109 height 14
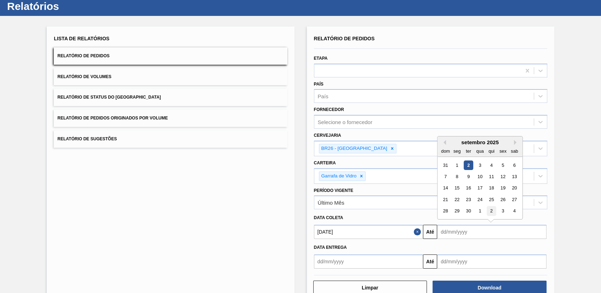
click at [489, 209] on div "2" at bounding box center [492, 212] width 10 height 10
type input "02/10/2025"
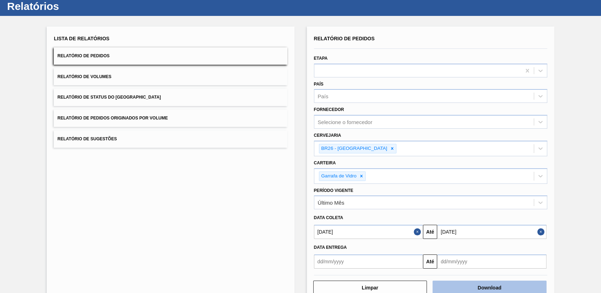
click at [477, 282] on button "Download" at bounding box center [490, 288] width 114 height 14
